Goal: Task Accomplishment & Management: Manage account settings

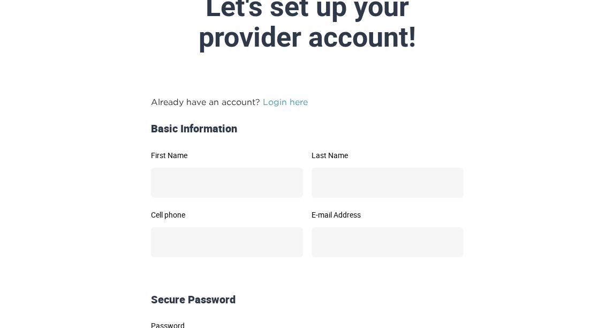
scroll to position [113, 0]
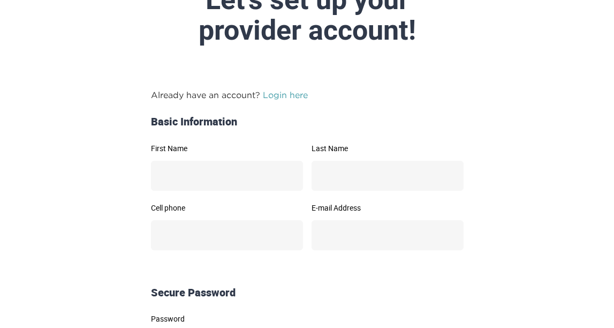
click at [275, 96] on link "Login here" at bounding box center [285, 95] width 45 height 10
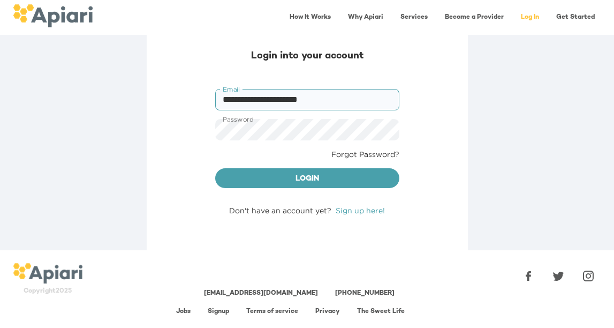
type input "**********"
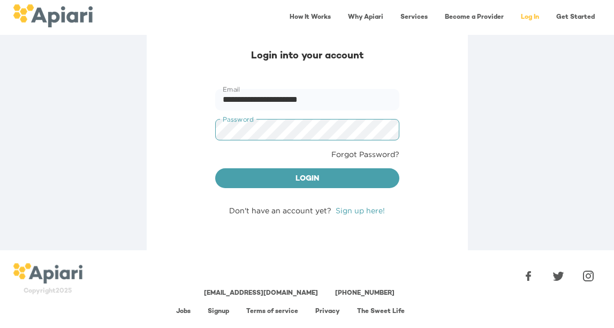
click at [307, 177] on button "Login" at bounding box center [307, 178] width 184 height 20
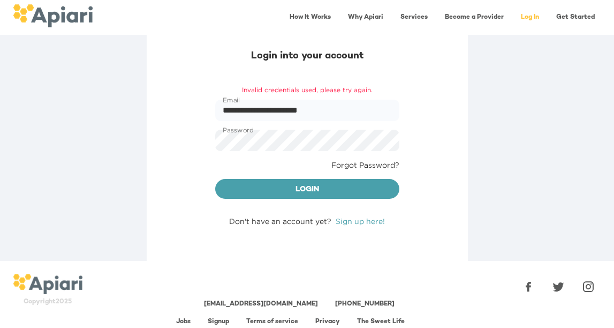
click at [373, 164] on link "Forgot Password?" at bounding box center [365, 165] width 68 height 11
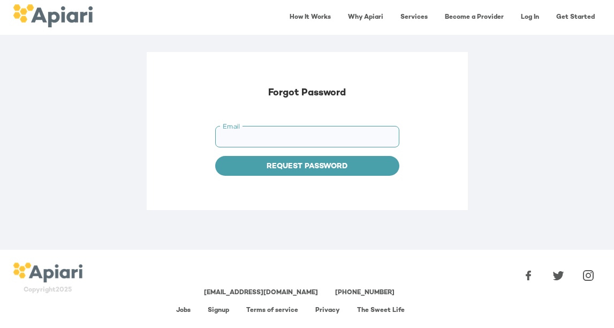
click at [280, 130] on input "Email" at bounding box center [307, 136] width 184 height 21
type input "**********"
click at [281, 163] on span "Request Password" at bounding box center [307, 166] width 167 height 13
click at [326, 171] on span "Set Password" at bounding box center [307, 166] width 167 height 13
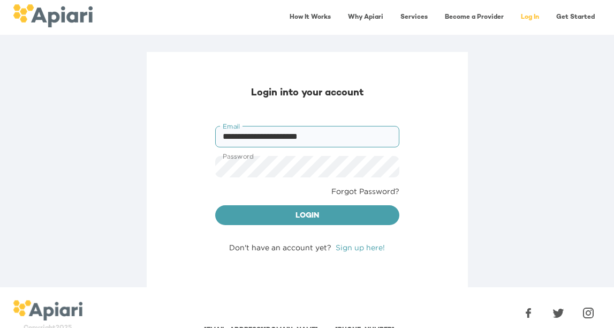
type input "**********"
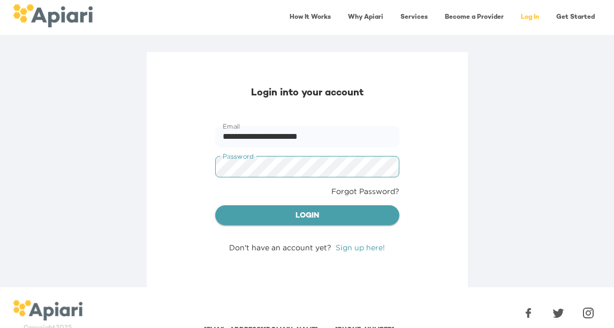
click at [284, 212] on span "Login" at bounding box center [307, 215] width 167 height 13
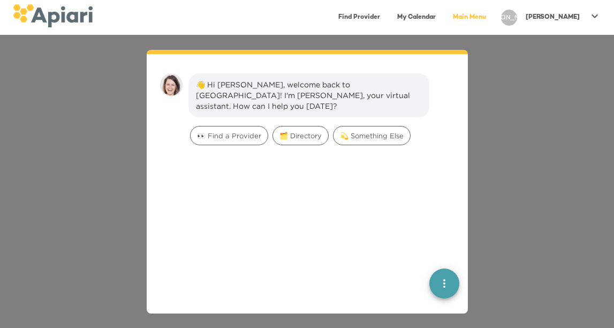
scroll to position [15, 0]
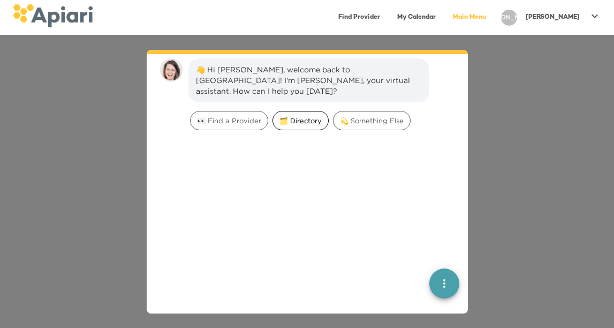
click at [301, 116] on span "🗂️ Directory" at bounding box center [300, 121] width 55 height 10
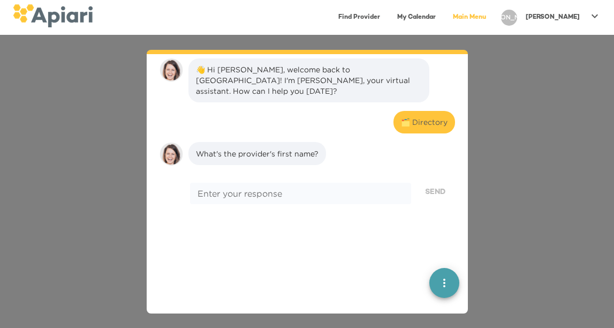
scroll to position [88, 0]
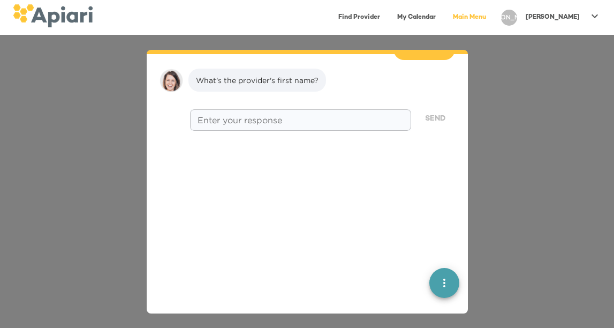
click at [367, 115] on textarea at bounding box center [301, 120] width 206 height 10
type textarea "*******"
click at [433, 112] on span "Send" at bounding box center [435, 118] width 20 height 13
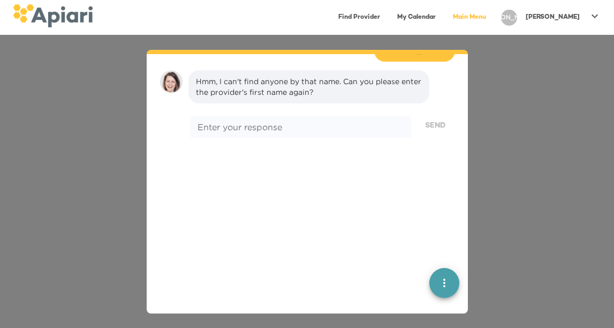
scroll to position [156, 0]
click at [449, 283] on icon "quick menu" at bounding box center [444, 283] width 13 height 13
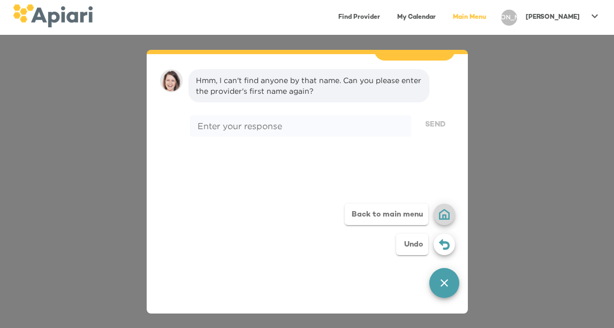
click at [410, 216] on div "Back to main menu" at bounding box center [387, 214] width 84 height 21
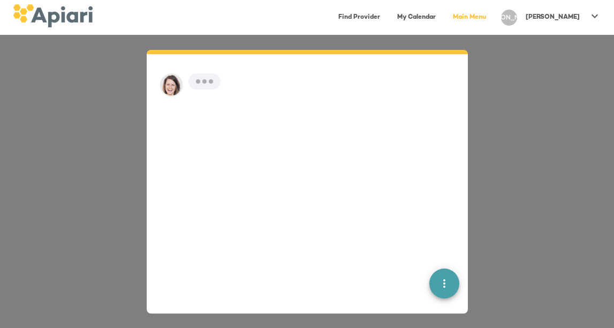
scroll to position [15, 0]
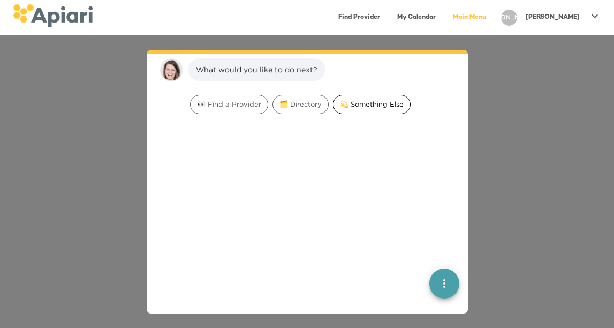
click at [376, 105] on span "💫 Something Else" at bounding box center [372, 104] width 77 height 10
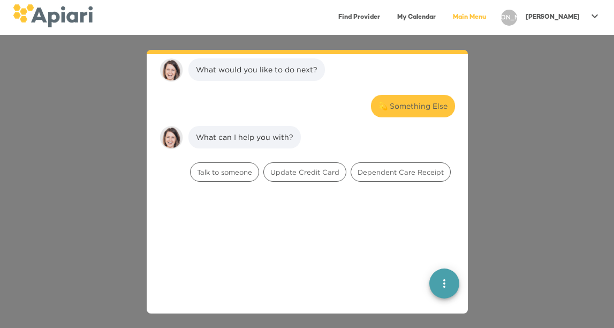
scroll to position [82, 0]
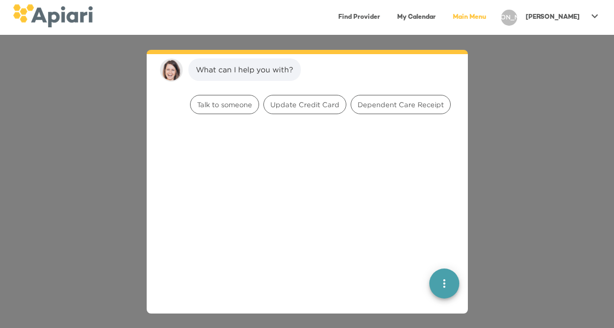
click at [555, 16] on p "Jessica" at bounding box center [553, 17] width 54 height 9
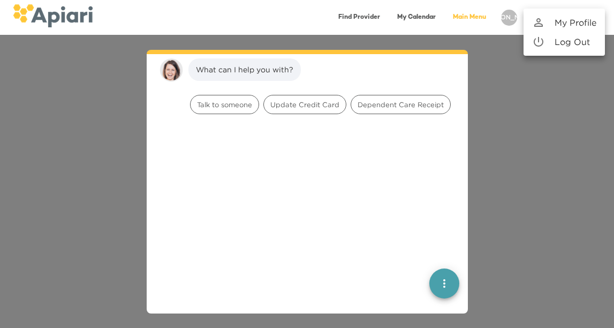
click at [568, 25] on p "My Profile" at bounding box center [576, 22] width 42 height 13
